Goal: Check status: Check status

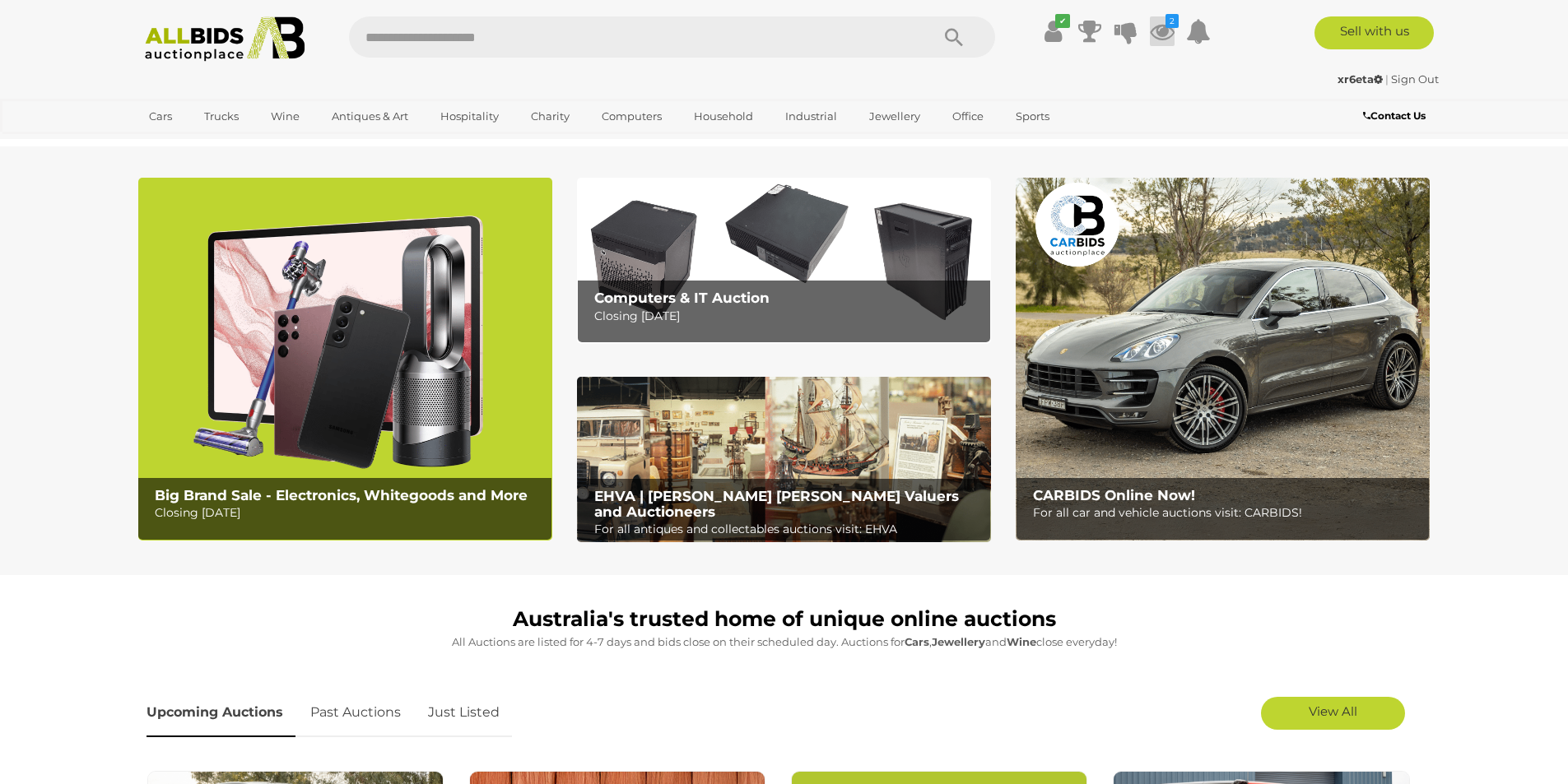
click at [1160, 30] on icon at bounding box center [1161, 31] width 25 height 30
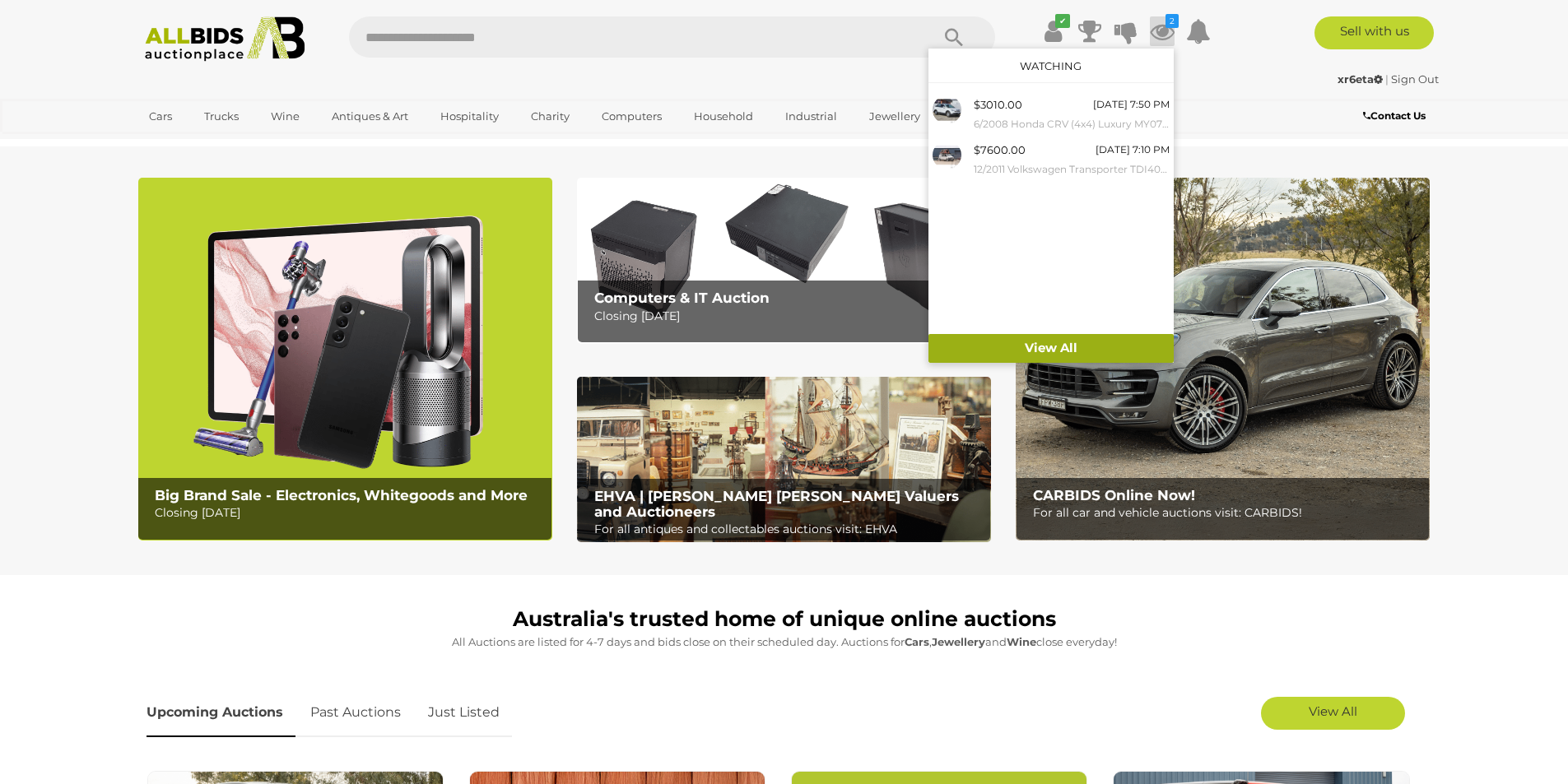
click at [1059, 348] on link "View All" at bounding box center [1050, 348] width 245 height 29
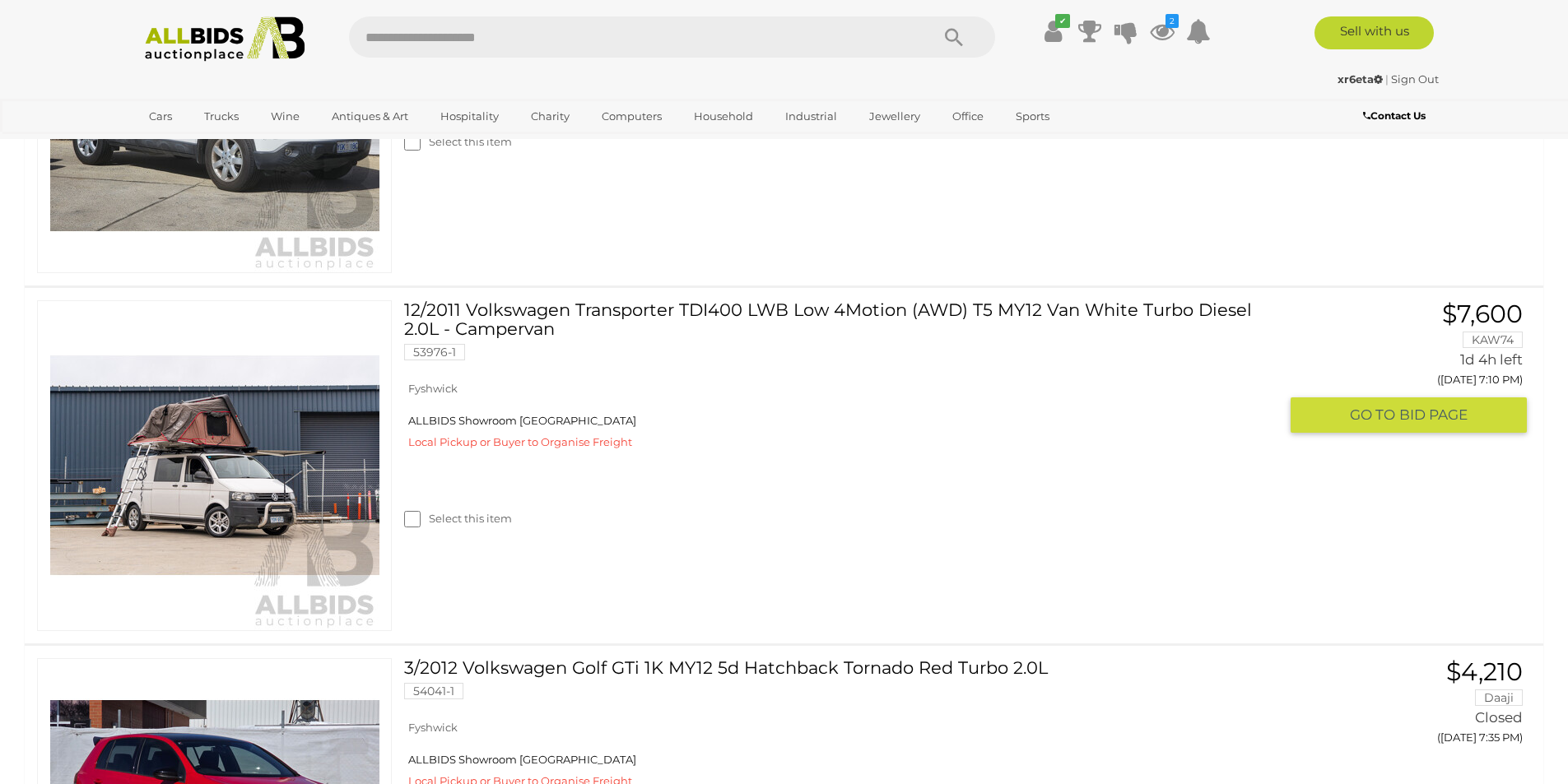
scroll to position [575, 0]
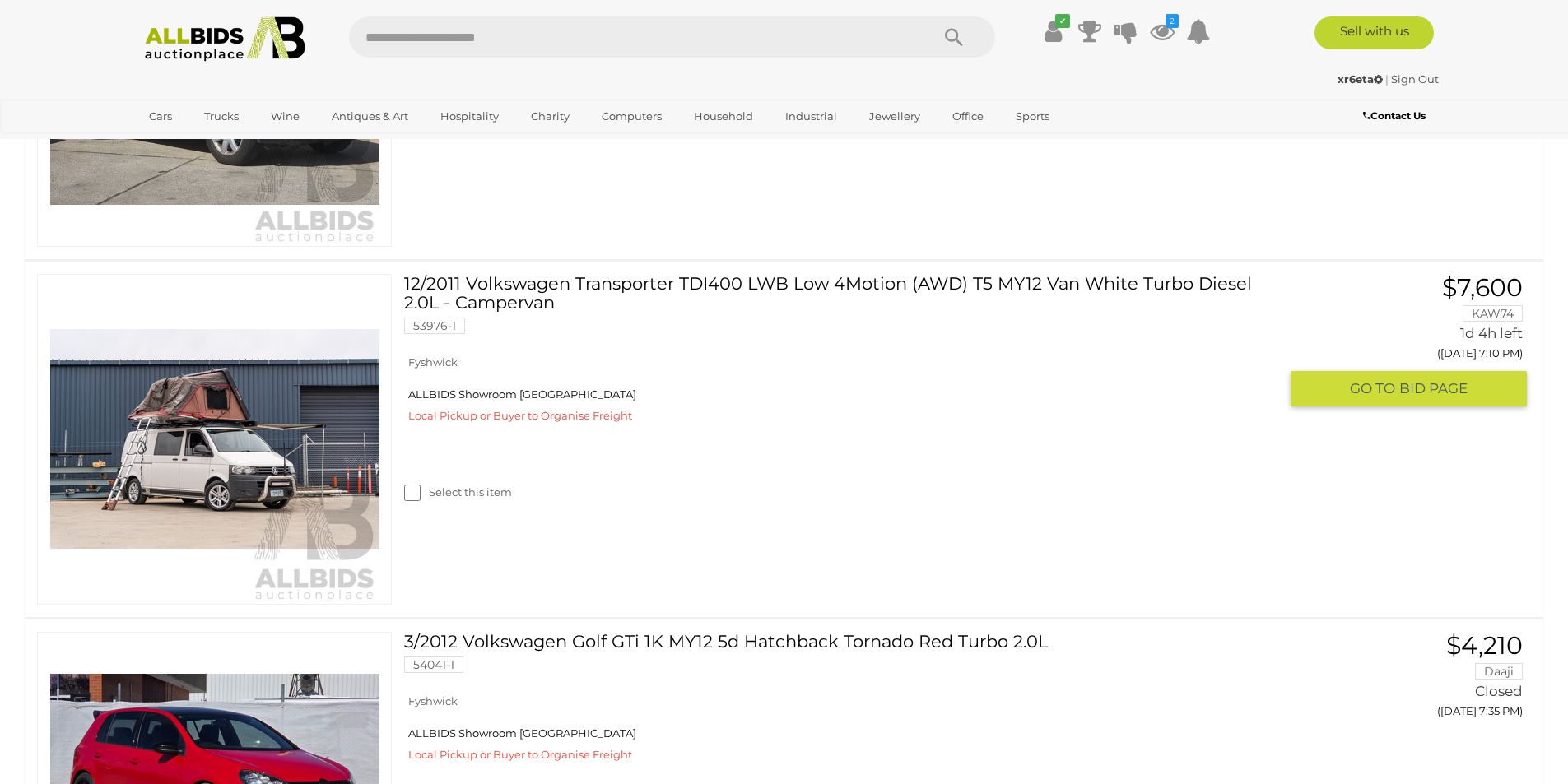
click at [219, 435] on img at bounding box center [214, 438] width 329 height 329
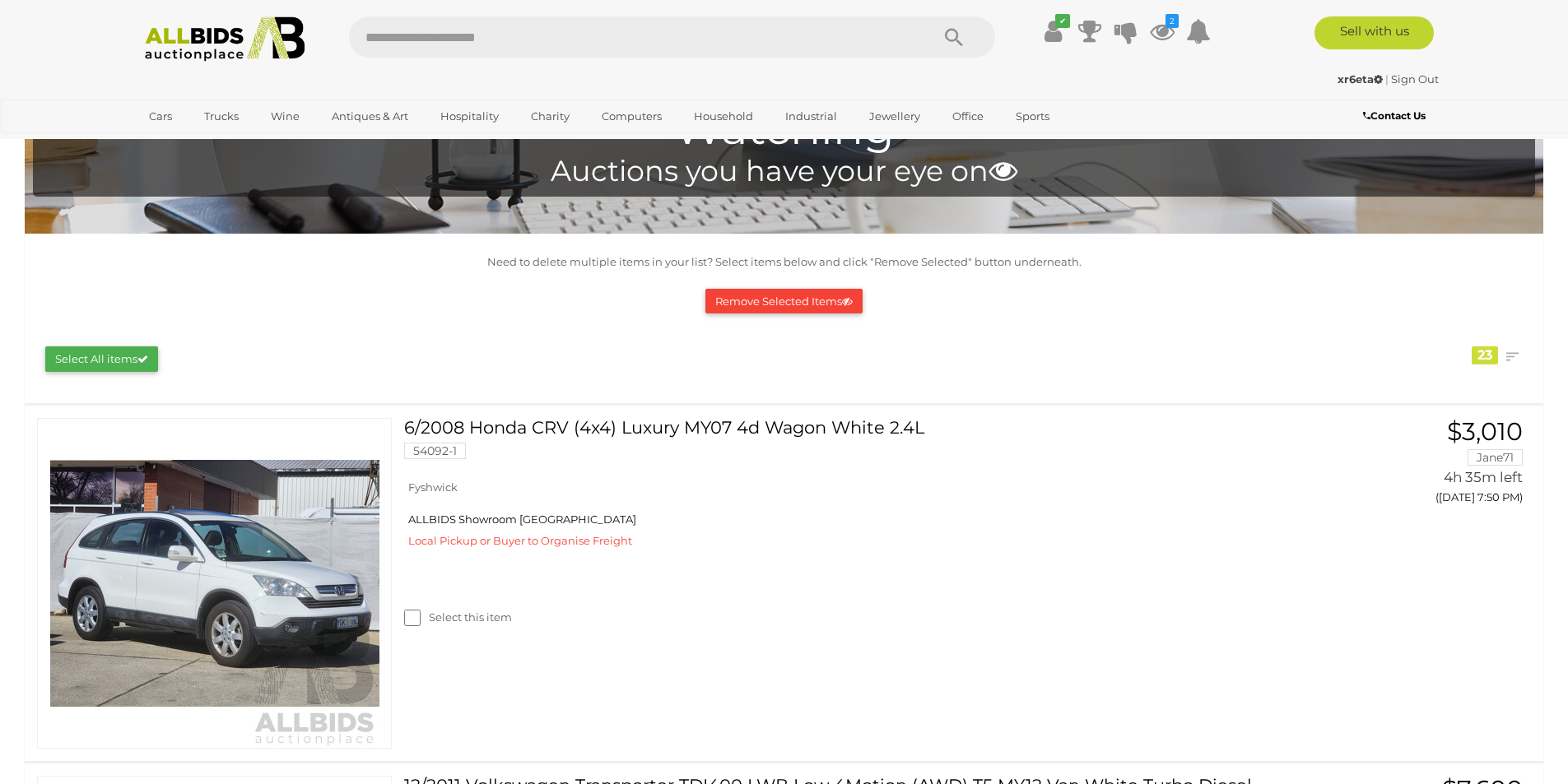
scroll to position [329, 0]
